Goal: Information Seeking & Learning: Learn about a topic

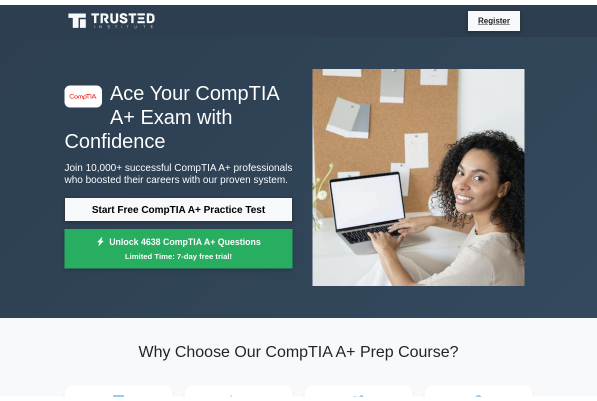
scroll to position [6, 0]
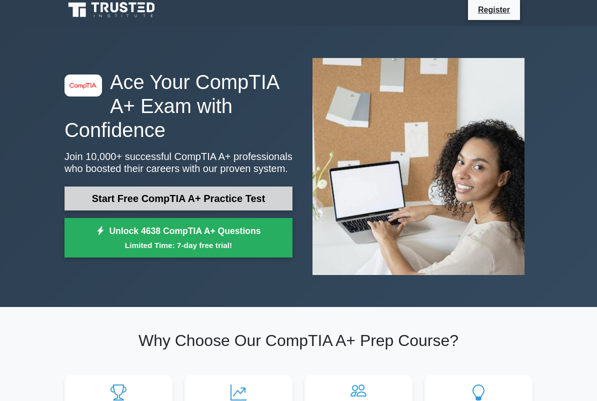
click at [275, 209] on link "Start Free CompTIA A+ Practice Test" at bounding box center [179, 199] width 228 height 24
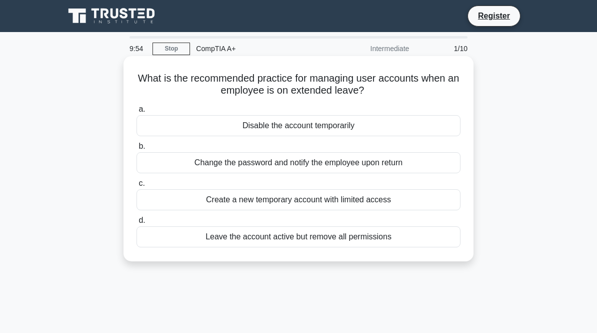
click at [146, 120] on div "Disable the account temporarily" at bounding box center [299, 125] width 324 height 21
click at [137, 113] on input "a. Disable the account temporarily" at bounding box center [137, 109] width 0 height 7
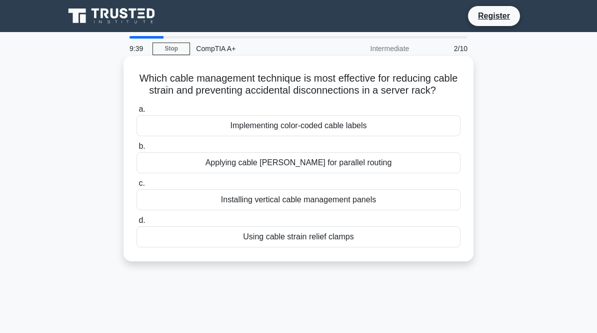
click at [192, 173] on div "Applying cable combs for parallel routing" at bounding box center [299, 162] width 324 height 21
click at [137, 150] on input "b. Applying cable combs for parallel routing" at bounding box center [137, 146] width 0 height 7
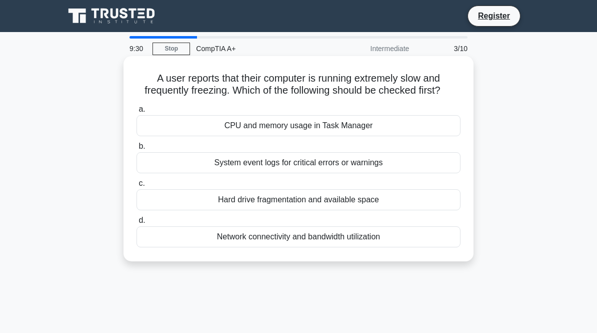
click at [213, 136] on div "CPU and memory usage in Task Manager" at bounding box center [299, 125] width 324 height 21
click at [137, 113] on input "a. CPU and memory usage in Task Manager" at bounding box center [137, 109] width 0 height 7
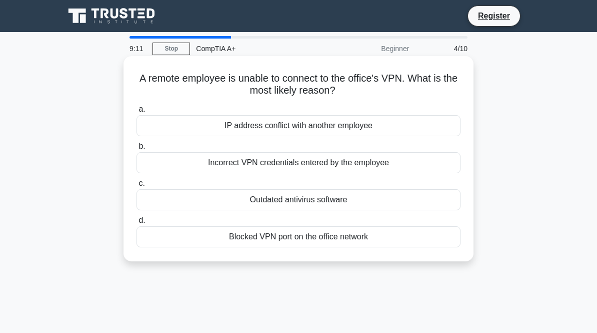
click at [317, 163] on div "Incorrect VPN credentials entered by the employee" at bounding box center [299, 162] width 324 height 21
click at [137, 150] on input "b. Incorrect VPN credentials entered by the employee" at bounding box center [137, 146] width 0 height 7
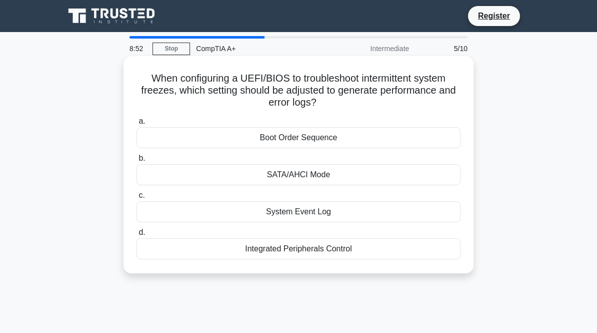
click at [232, 219] on div "System Event Log" at bounding box center [299, 211] width 324 height 21
click at [137, 199] on input "c. System Event Log" at bounding box center [137, 195] width 0 height 7
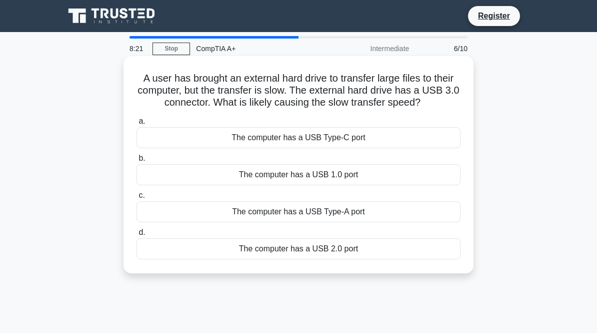
click at [234, 259] on div "The computer has a USB 2.0 port" at bounding box center [299, 248] width 324 height 21
click at [137, 236] on input "d. The computer has a USB 2.0 port" at bounding box center [137, 232] width 0 height 7
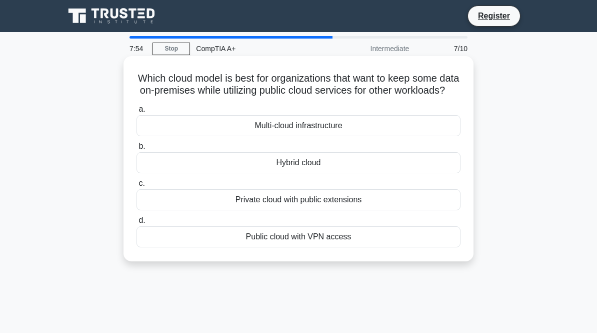
click at [213, 173] on div "Hybrid cloud" at bounding box center [299, 162] width 324 height 21
click at [137, 150] on input "b. Hybrid cloud" at bounding box center [137, 146] width 0 height 7
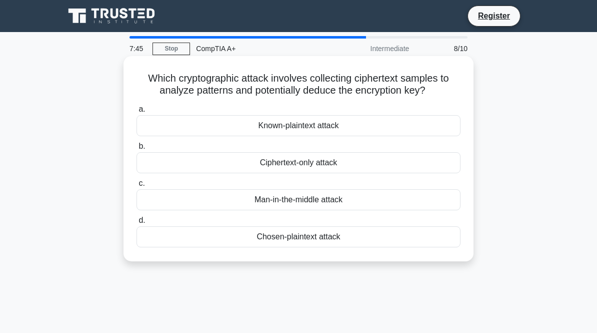
click at [221, 173] on div "Ciphertext-only attack" at bounding box center [299, 162] width 324 height 21
click at [137, 150] on input "b. Ciphertext-only attack" at bounding box center [137, 146] width 0 height 7
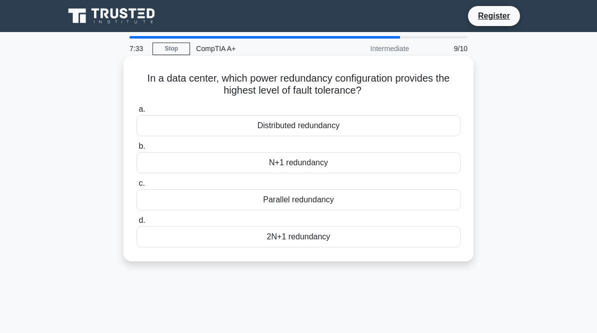
click at [178, 198] on div "Parallel redundancy" at bounding box center [299, 199] width 324 height 21
click at [137, 187] on input "c. Parallel redundancy" at bounding box center [137, 183] width 0 height 7
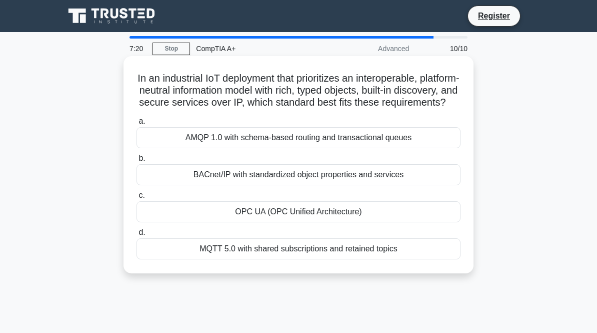
click at [192, 185] on div "BACnet/IP with standardized object properties and services" at bounding box center [299, 174] width 324 height 21
click at [137, 162] on input "b. BACnet/IP with standardized object properties and services" at bounding box center [137, 158] width 0 height 7
